Goal: Task Accomplishment & Management: Manage account settings

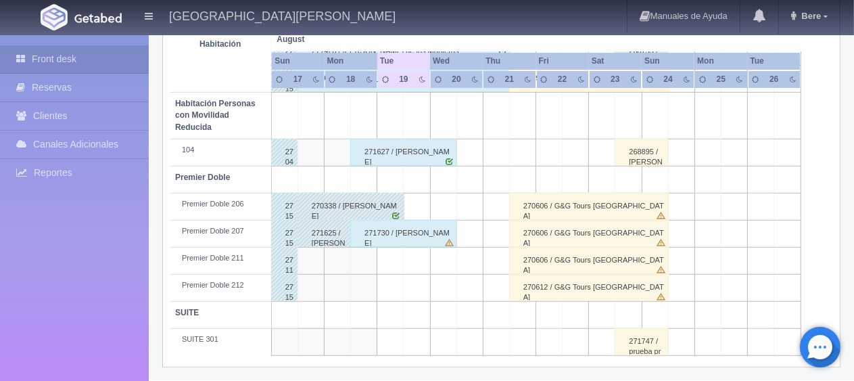
scroll to position [721, 0]
click at [393, 238] on div "271730 / [PERSON_NAME]" at bounding box center [403, 233] width 107 height 27
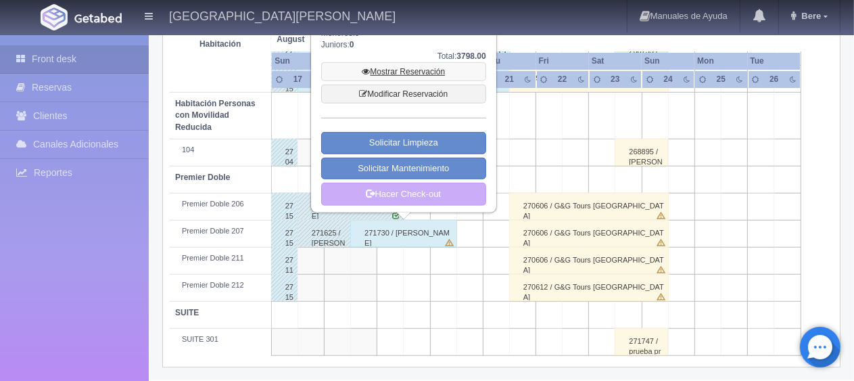
click at [392, 73] on link "Mostrar Reservación" at bounding box center [403, 71] width 165 height 19
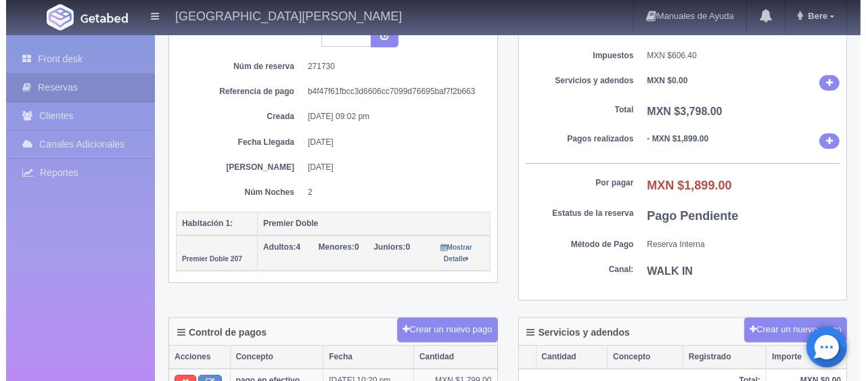
scroll to position [271, 0]
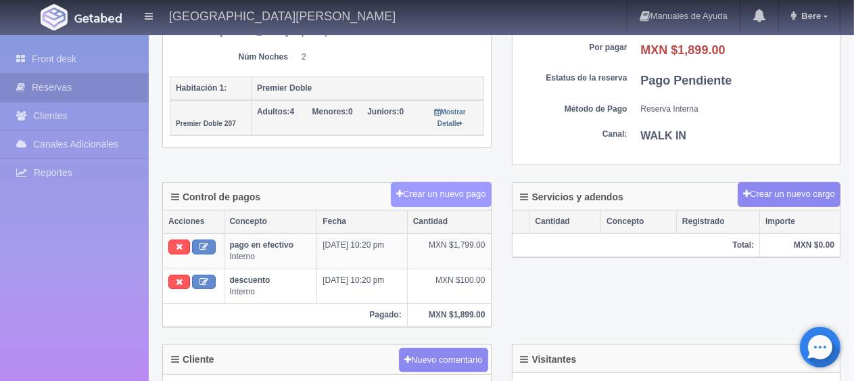
click at [454, 187] on button "Crear un nuevo pago" at bounding box center [441, 194] width 100 height 25
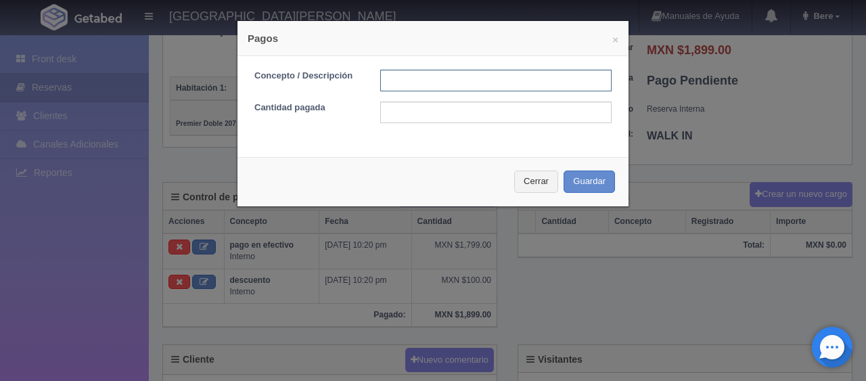
click at [387, 77] on input "text" at bounding box center [495, 81] width 231 height 22
type input "Total Efectivo"
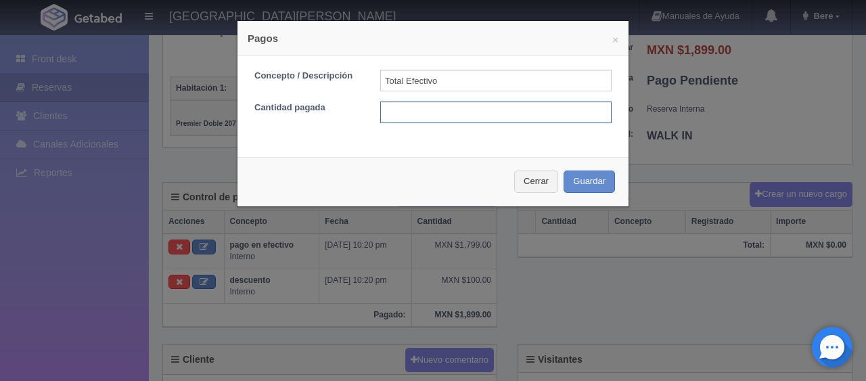
click at [417, 104] on input "text" at bounding box center [495, 112] width 231 height 22
type input "1799"
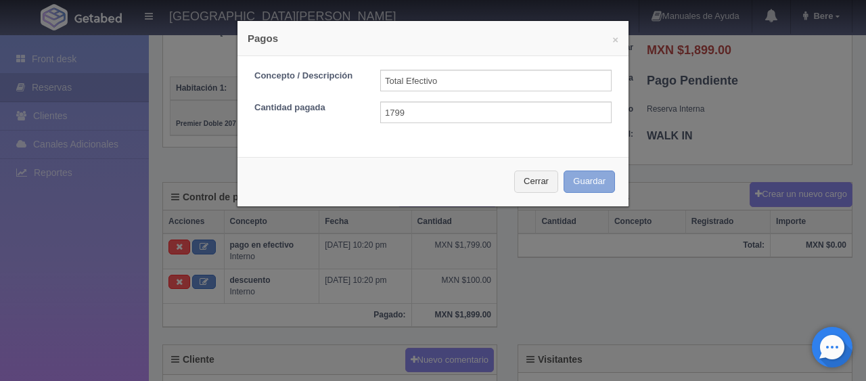
click at [576, 183] on button "Guardar" at bounding box center [588, 181] width 51 height 22
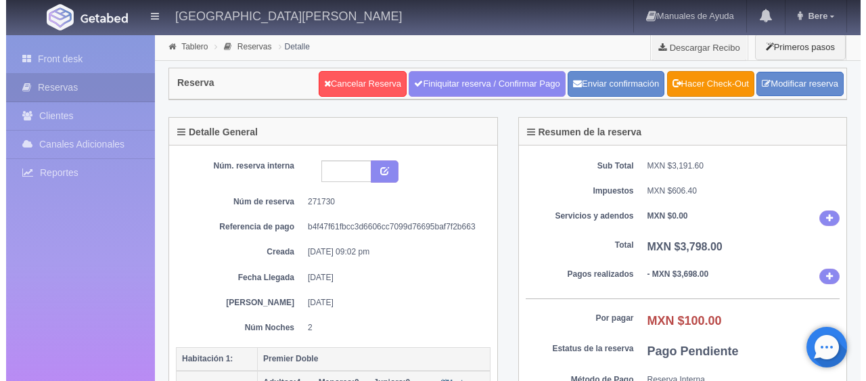
scroll to position [271, 0]
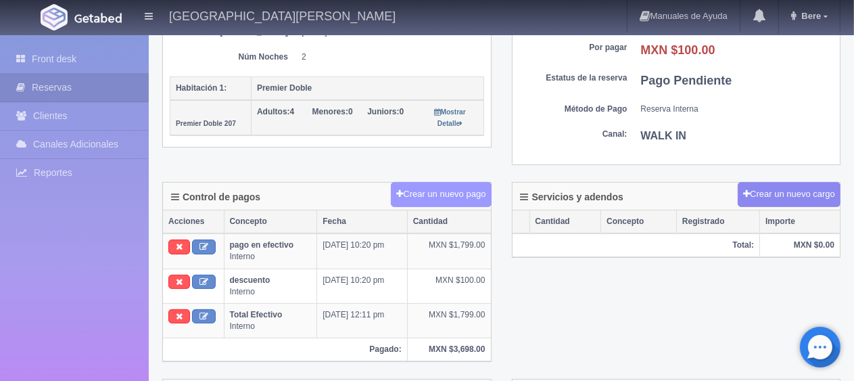
click at [441, 195] on button "Crear un nuevo pago" at bounding box center [441, 194] width 100 height 25
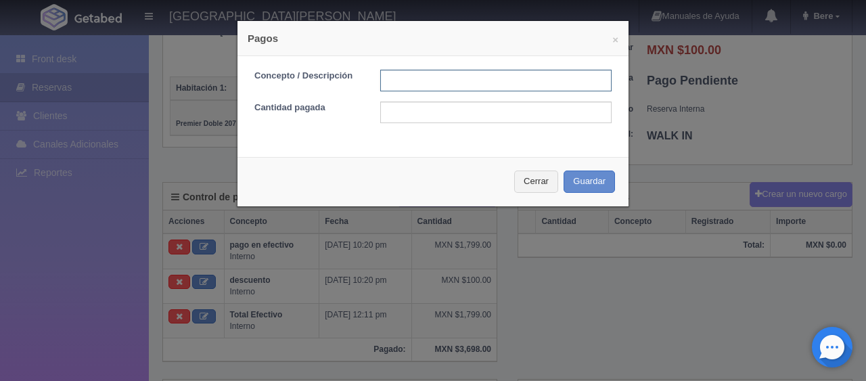
click at [413, 87] on input "text" at bounding box center [495, 81] width 231 height 22
type input "descuento"
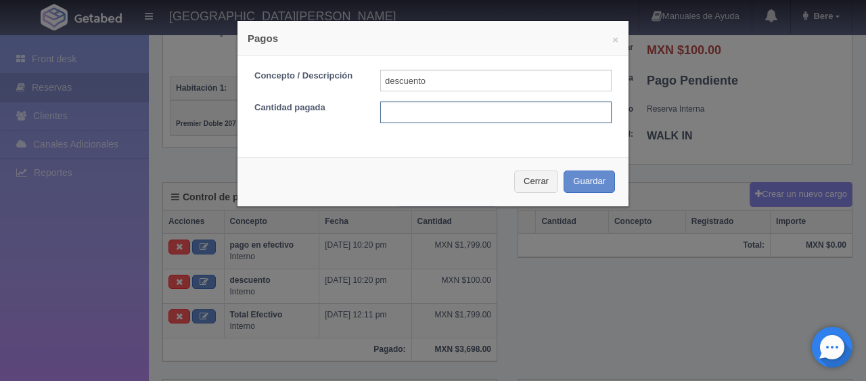
click at [443, 107] on input "text" at bounding box center [495, 112] width 231 height 22
type input "100"
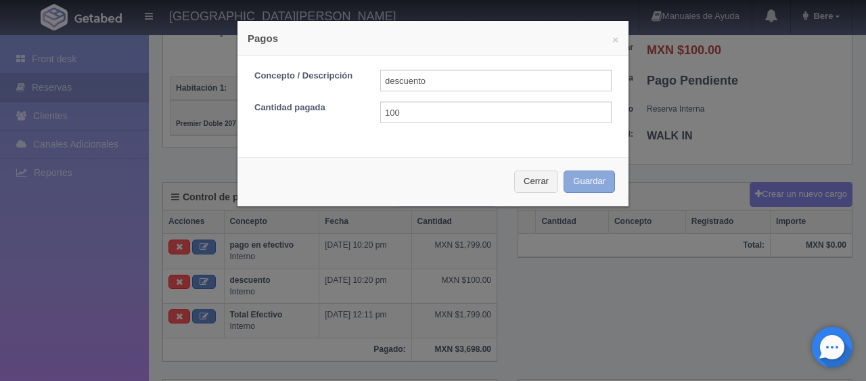
click at [590, 181] on button "Guardar" at bounding box center [588, 181] width 51 height 22
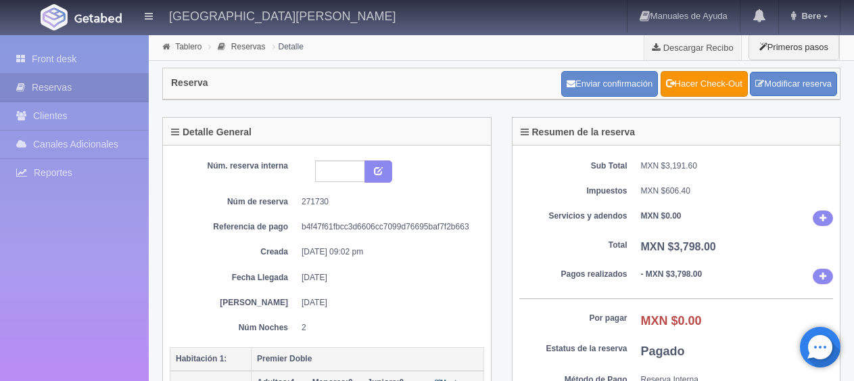
scroll to position [271, 0]
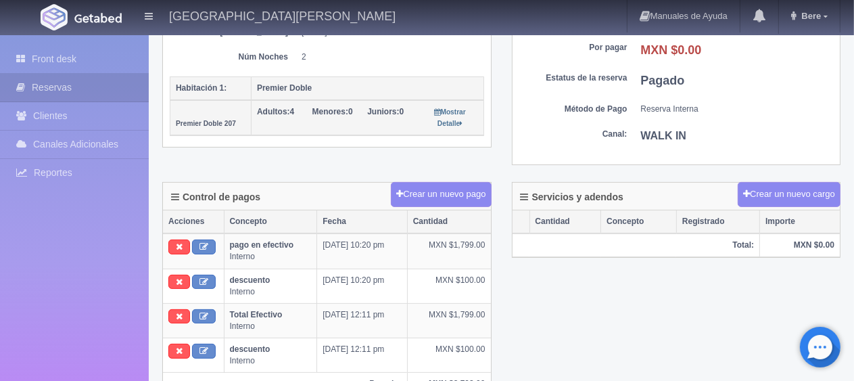
click at [533, 314] on div "Control de pagos Crear un nuevo pago Acciones Concepto Fecha Cantidad pago en e…" at bounding box center [501, 297] width 699 height 231
click at [12, 63] on link "Front desk" at bounding box center [74, 59] width 149 height 28
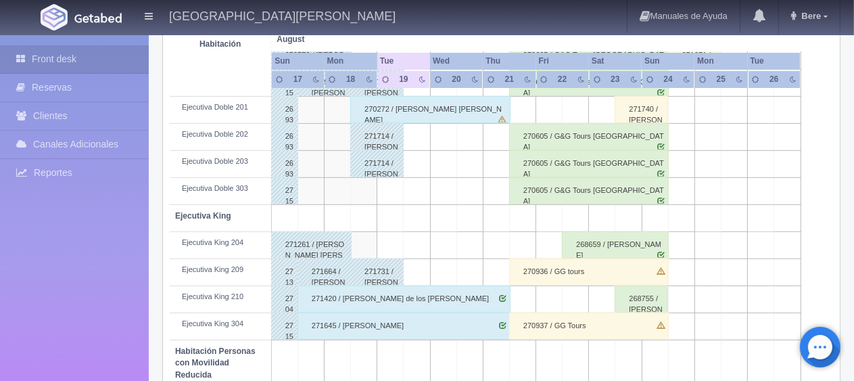
scroll to position [676, 0]
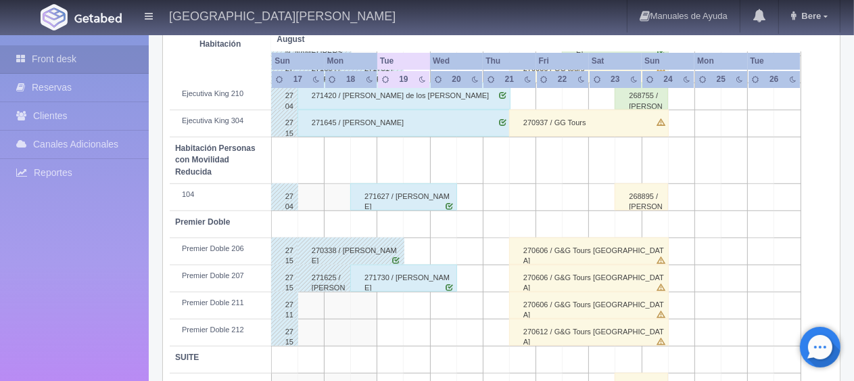
click at [284, 276] on div "271510 / [PERSON_NAME] [PERSON_NAME]" at bounding box center [284, 277] width 27 height 27
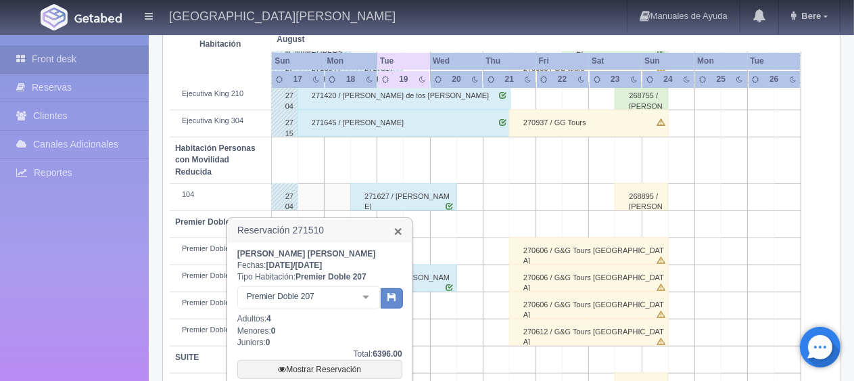
click at [398, 231] on link "×" at bounding box center [398, 231] width 8 height 14
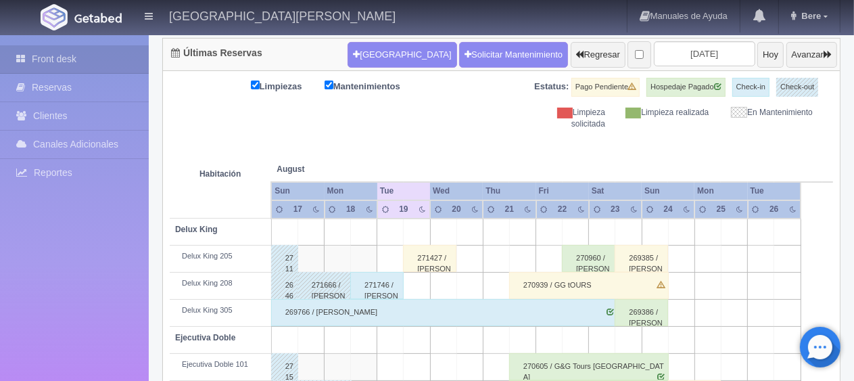
scroll to position [68, 0]
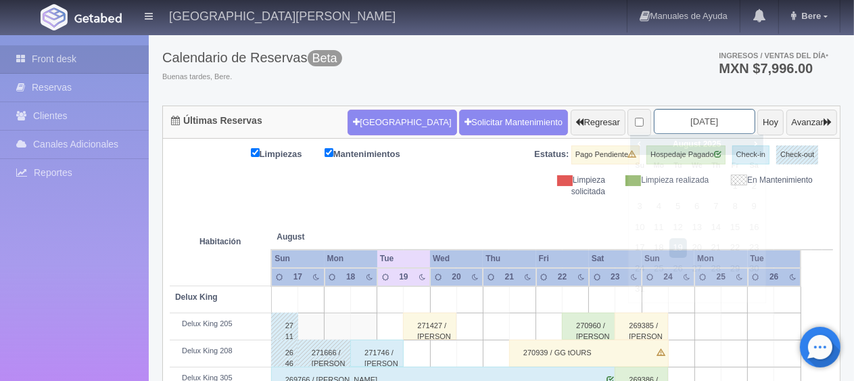
click at [673, 109] on input "2025-08-19" at bounding box center [704, 121] width 101 height 25
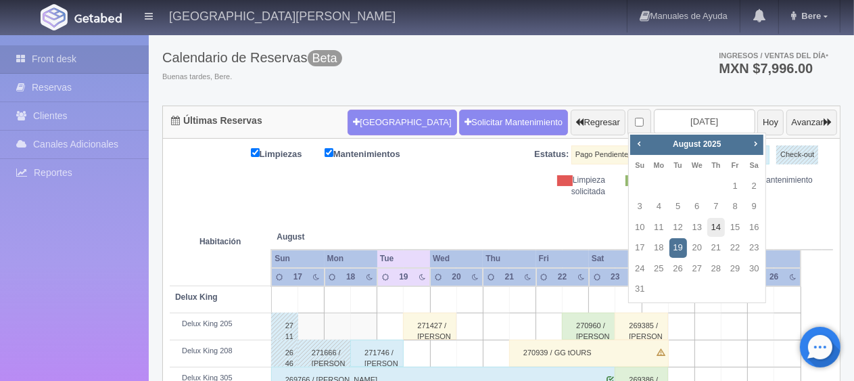
click at [711, 229] on link "14" at bounding box center [716, 228] width 18 height 20
type input "2025-08-14"
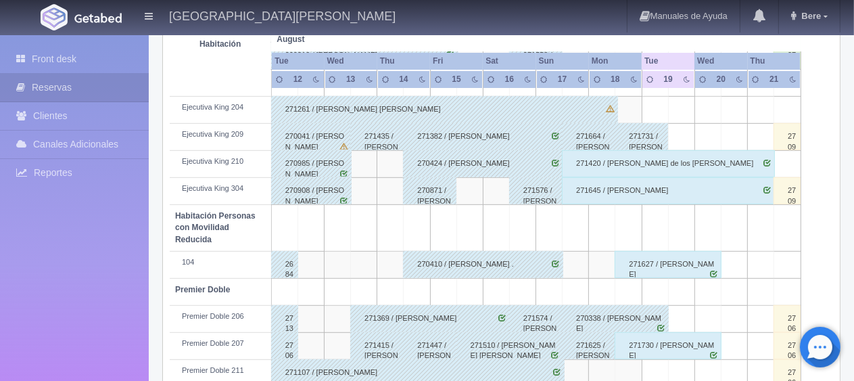
scroll to position [721, 0]
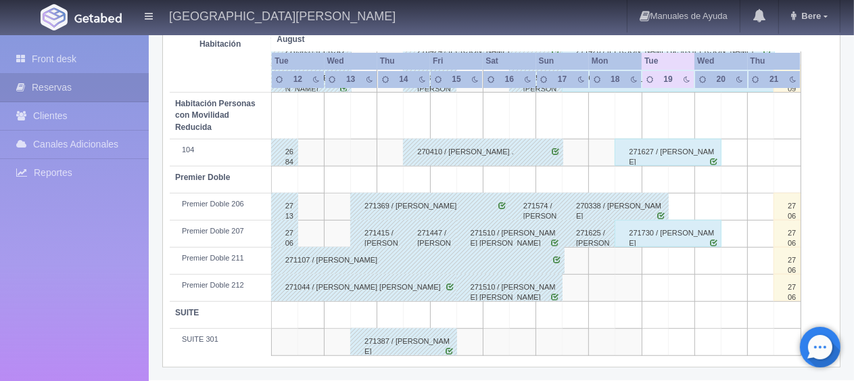
click at [388, 262] on div "271107 / [PERSON_NAME]" at bounding box center [418, 260] width 294 height 27
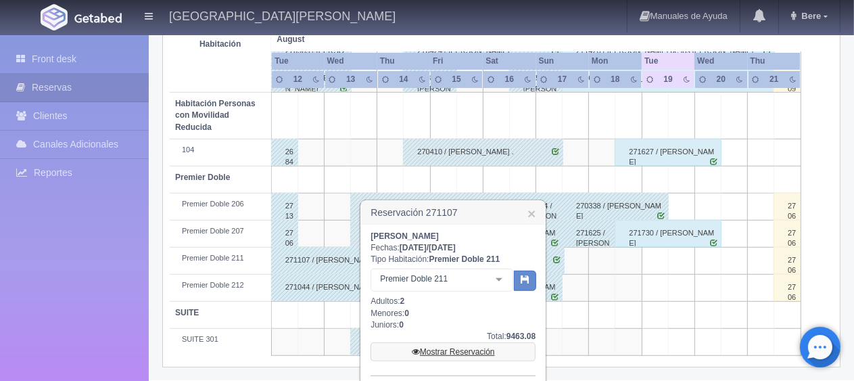
click at [483, 358] on link "Mostrar Reservación" at bounding box center [453, 351] width 165 height 19
click at [482, 350] on link "Mostrar Reservación" at bounding box center [453, 351] width 165 height 19
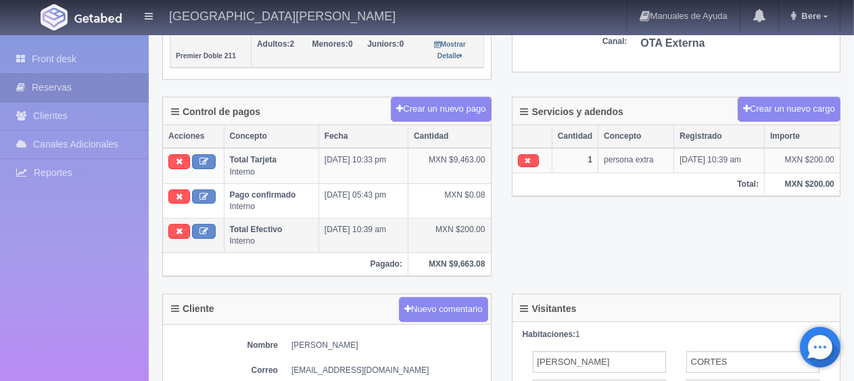
scroll to position [271, 0]
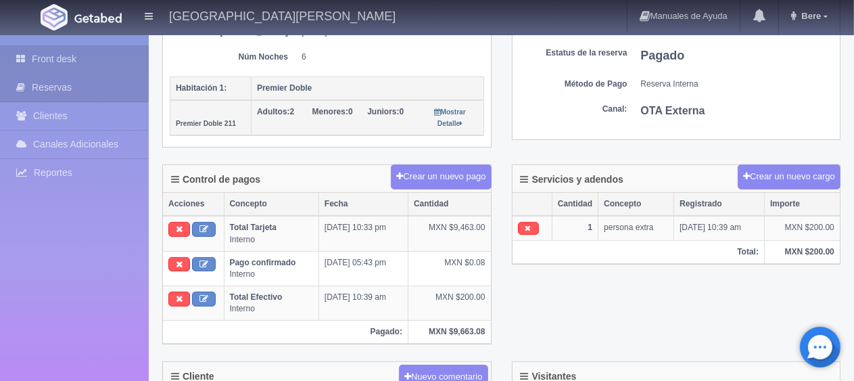
click at [105, 66] on link "Front desk" at bounding box center [74, 59] width 149 height 28
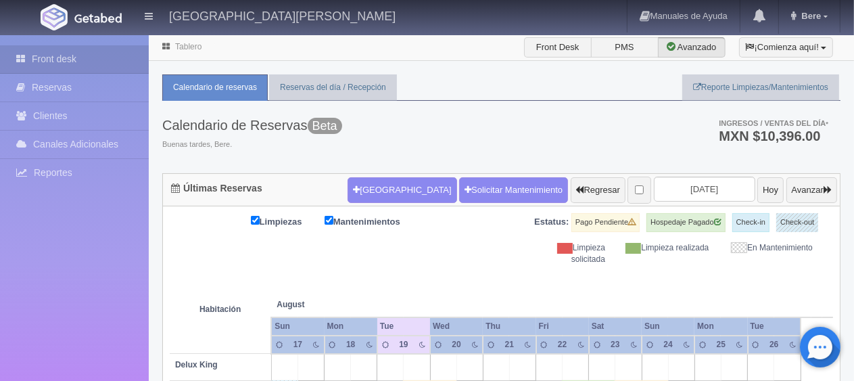
click at [446, 126] on div "Calendario de Reservas Beta Buenas tardes, Bere. Ingresos / Ventas del día * MX…" at bounding box center [501, 137] width 678 height 72
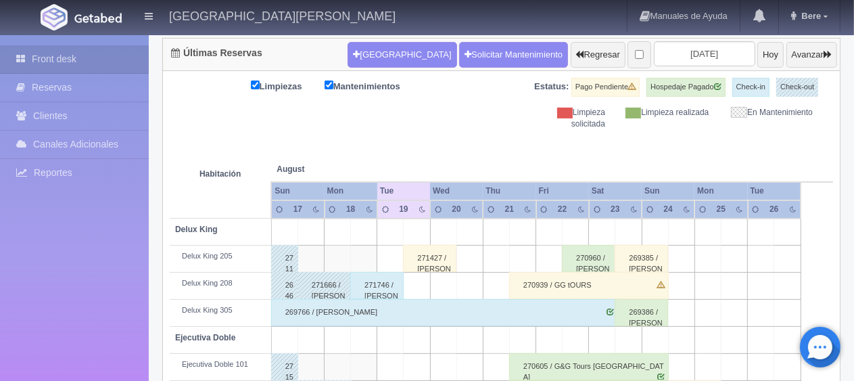
click at [379, 291] on div "271746 / [PERSON_NAME]" at bounding box center [376, 285] width 53 height 27
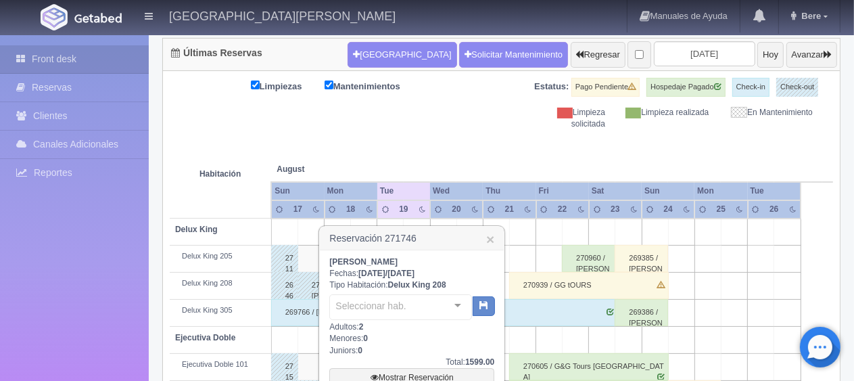
scroll to position [271, 0]
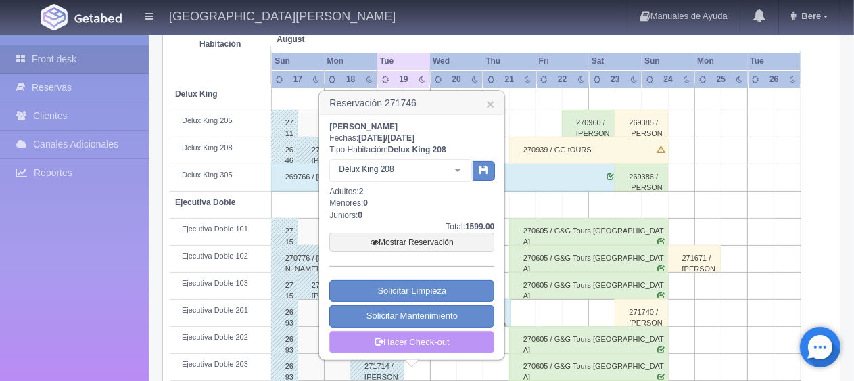
click at [412, 339] on link "Hacer Check-out" at bounding box center [411, 342] width 165 height 23
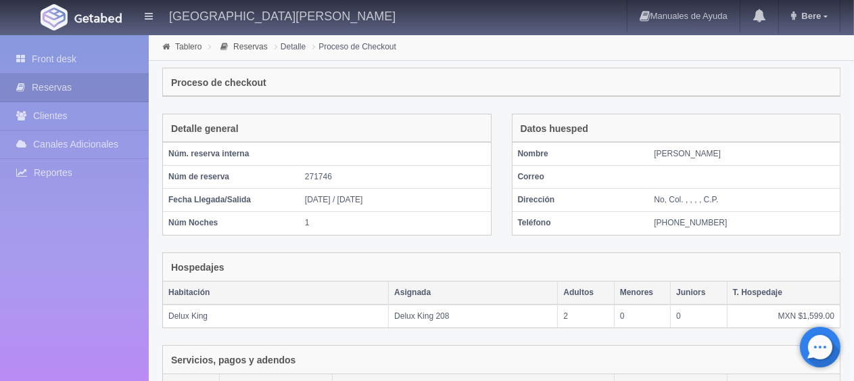
scroll to position [265, 0]
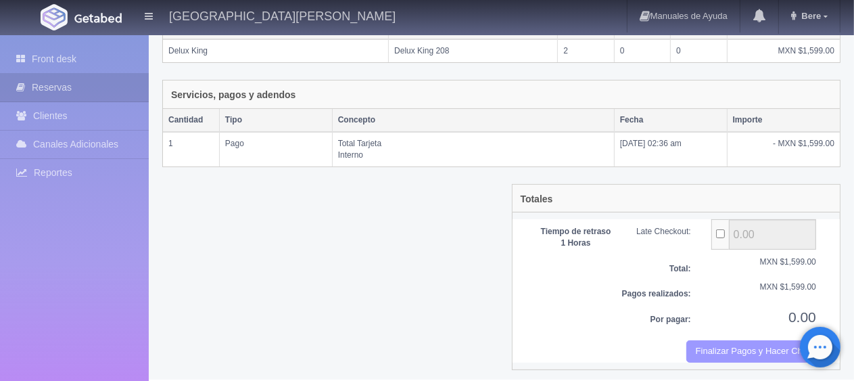
click at [720, 344] on button "Finalizar Pagos y Hacer Checkout" at bounding box center [751, 351] width 130 height 22
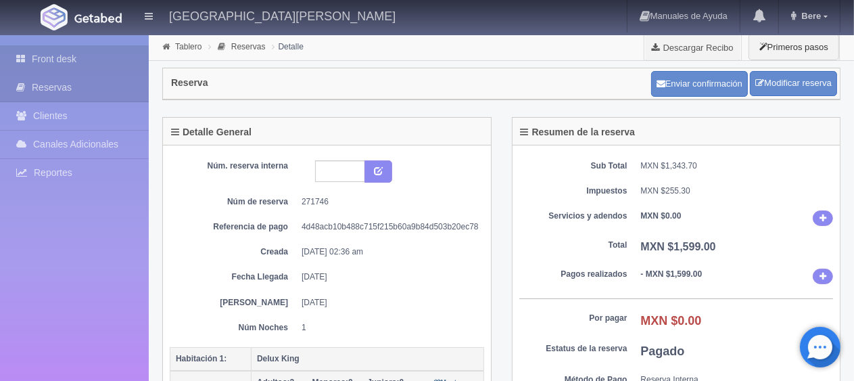
click at [42, 59] on link "Front desk" at bounding box center [74, 59] width 149 height 28
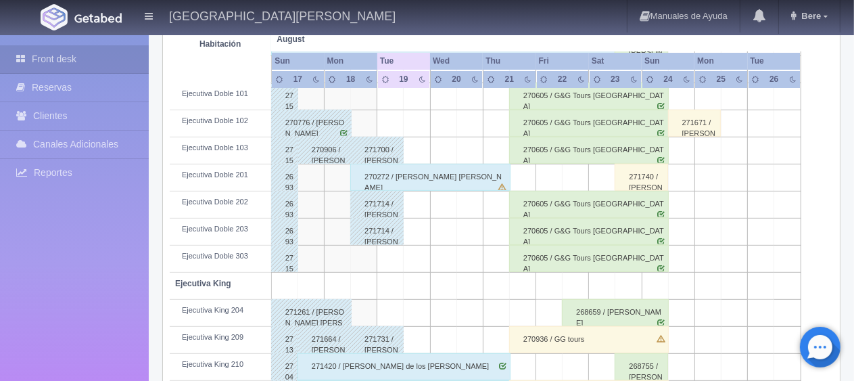
scroll to position [203, 0]
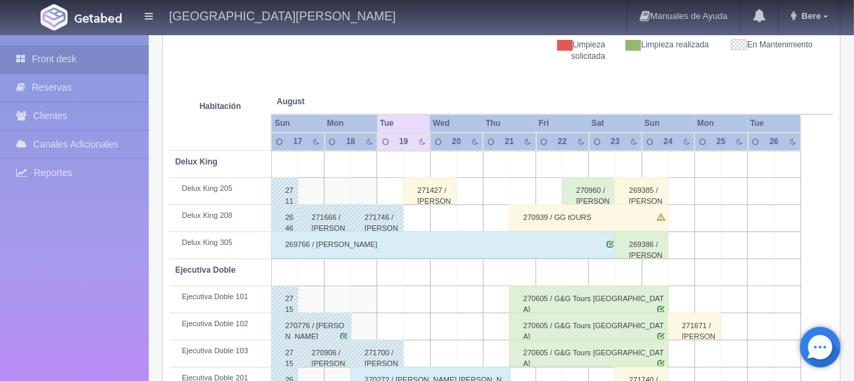
click at [447, 83] on th at bounding box center [416, 87] width 79 height 51
